Goal: Information Seeking & Learning: Find specific fact

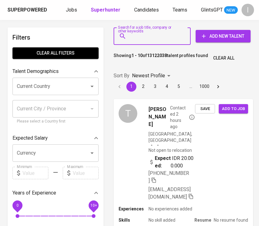
click at [161, 40] on input "Search for a job title, company or other keywords" at bounding box center [154, 36] width 50 height 12
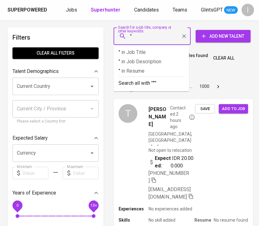
paste input "LUTHMARK LAW FIRM"
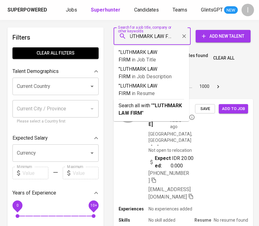
type input ""LUTHMARK LAW FIRM""
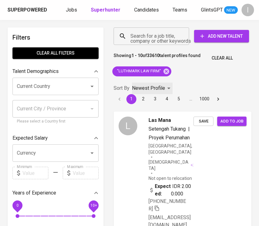
click at [162, 86] on p "Newest Profile" at bounding box center [148, 87] width 33 height 7
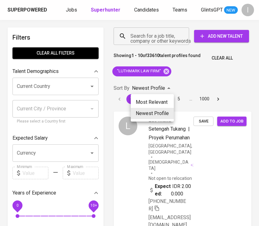
click at [160, 98] on li "Most Relevant" at bounding box center [152, 102] width 43 height 11
type input "MOST_RELEVANT"
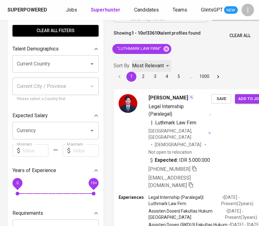
scroll to position [25, 0]
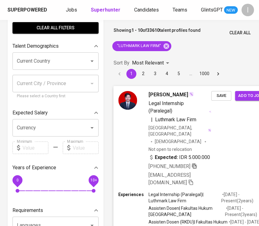
click at [195, 163] on icon "button" at bounding box center [194, 166] width 6 height 6
click at [165, 45] on icon at bounding box center [166, 46] width 7 height 7
click at [172, 54] on div "Sort By Most Relevant MOST_RELEVANT 1 2 3 4 5 … 1000" at bounding box center [191, 68] width 163 height 29
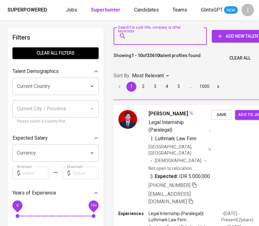
click at [170, 40] on input "Search for a job title, company or other keywords" at bounding box center [162, 36] width 66 height 12
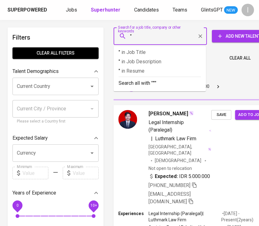
paste input "[PERSON_NAME]"
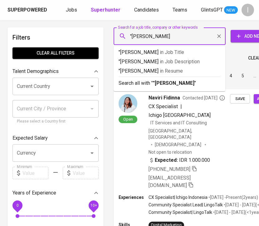
type input ""[PERSON_NAME]""
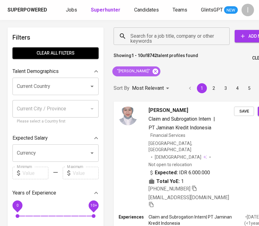
click at [158, 71] on icon at bounding box center [155, 71] width 6 height 6
click at [167, 43] on div "Search for a job title, company or other keywords" at bounding box center [171, 35] width 116 height 17
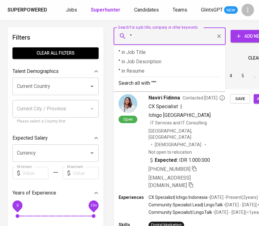
paste input "[PERSON_NAME]"
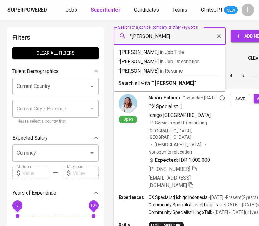
type input ""[PERSON_NAME]""
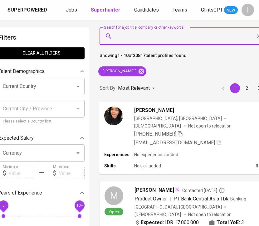
scroll to position [0, 14]
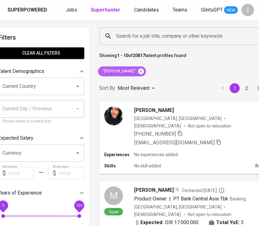
click at [137, 72] on icon at bounding box center [140, 71] width 7 height 7
click at [140, 41] on input "Search for a job title, company or other keywords" at bounding box center [183, 36] width 138 height 12
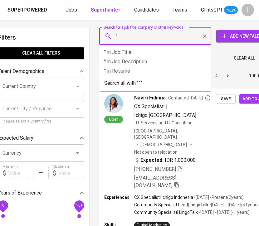
paste input "Handayani S.H"
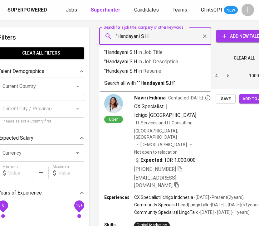
type input ""Handayani S.H""
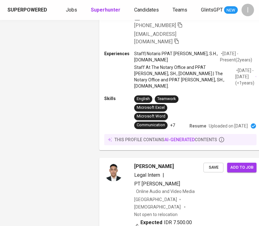
scroll to position [1553, 14]
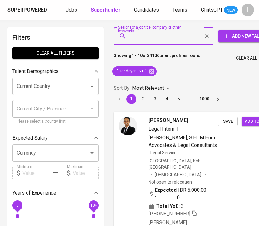
scroll to position [1553, 14]
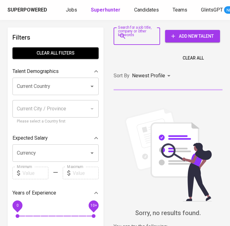
click at [138, 40] on input "Search for a job title, company or other keywords" at bounding box center [138, 36] width 19 height 12
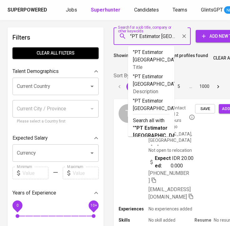
drag, startPoint x: 137, startPoint y: 35, endPoint x: 132, endPoint y: 35, distance: 4.7
click at [132, 35] on input ""PT Estimator Jakarta" at bounding box center [154, 36] width 50 height 12
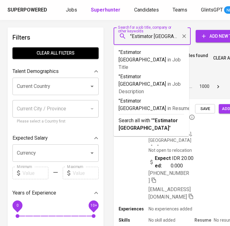
click at [173, 38] on input ""Estimator Jakarta" at bounding box center [154, 36] width 50 height 12
type input ""Estimator Jakarta""
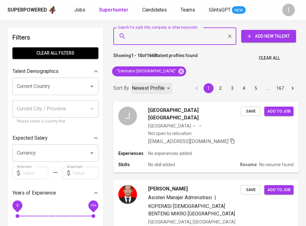
click at [158, 89] on p "Newest Profile" at bounding box center [148, 87] width 33 height 7
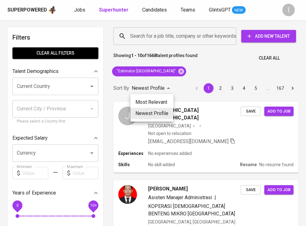
click at [156, 99] on li "Most Relevant" at bounding box center [152, 102] width 43 height 11
type input "MOST_RELEVANT"
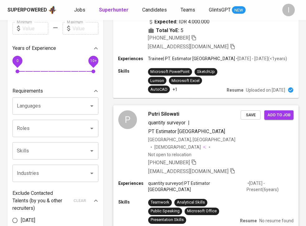
scroll to position [147, 0]
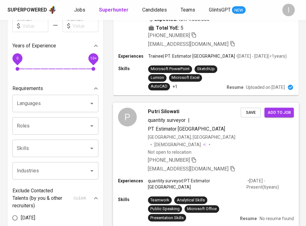
click at [192, 157] on icon "button" at bounding box center [194, 159] width 4 height 5
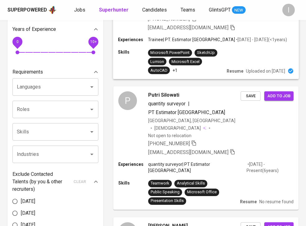
scroll to position [171, 0]
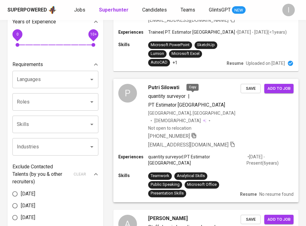
click at [192, 133] on icon "button" at bounding box center [194, 135] width 4 height 5
